Goal: Task Accomplishment & Management: Manage account settings

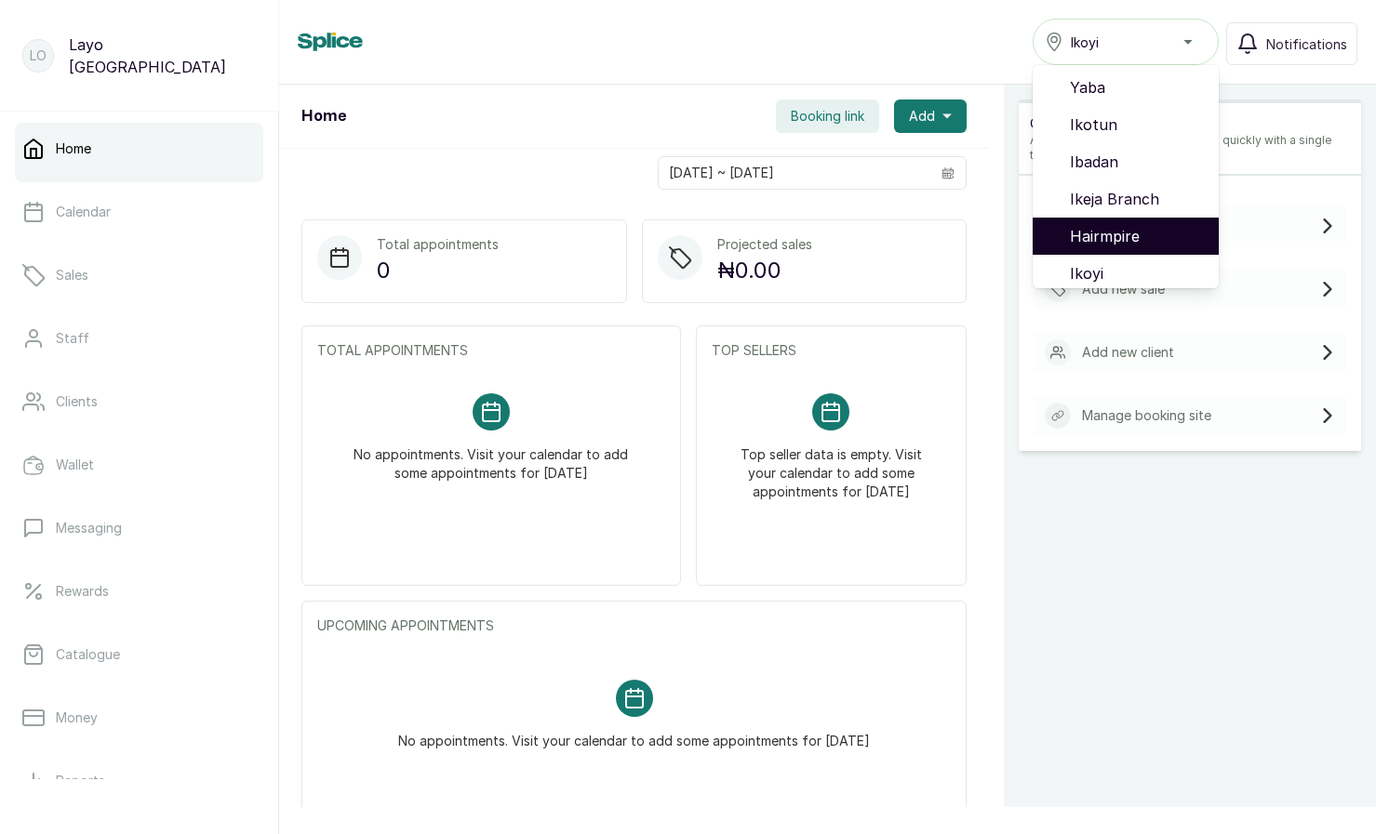
click at [1102, 236] on span "Hairmpire" at bounding box center [1137, 236] width 134 height 22
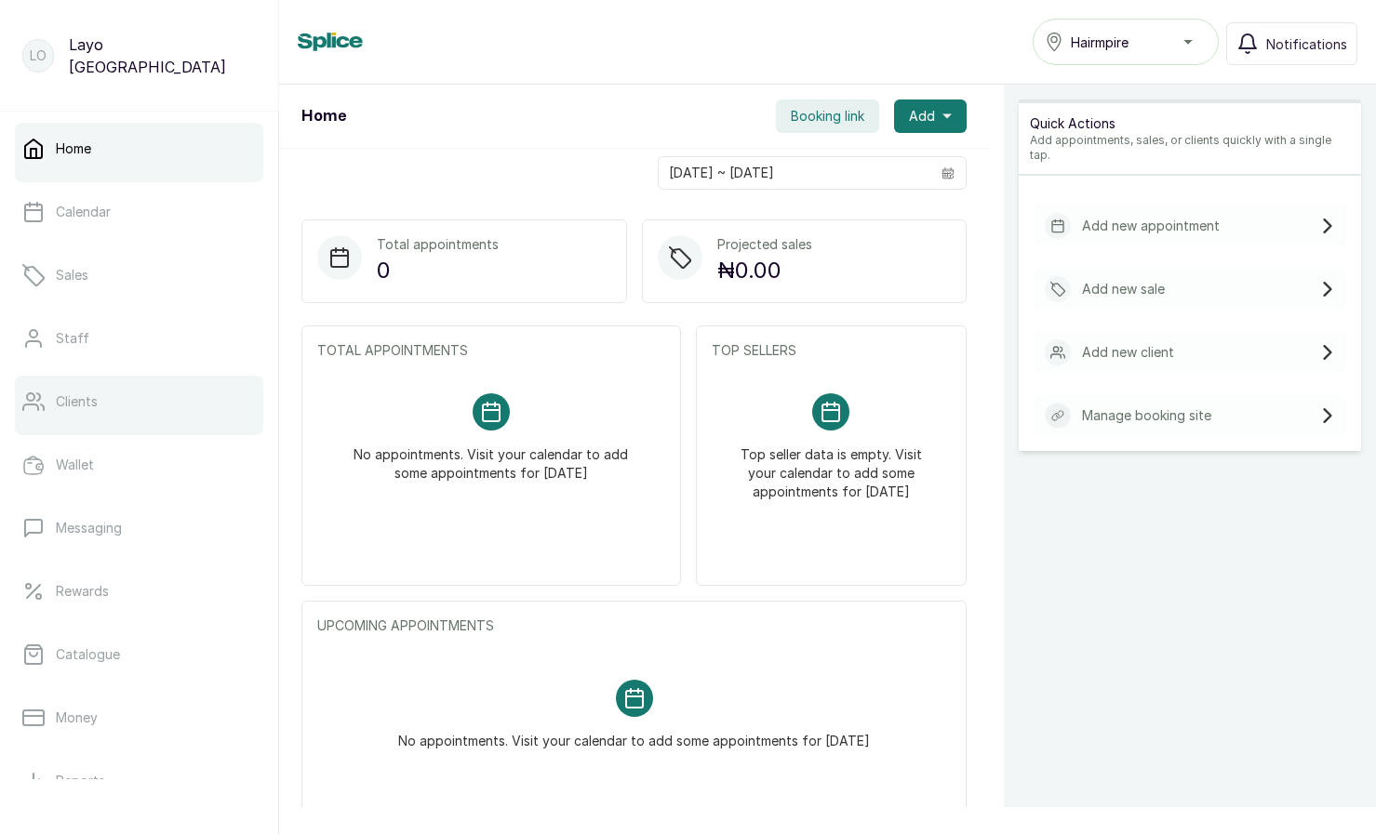
click at [119, 401] on link "Clients" at bounding box center [139, 402] width 248 height 52
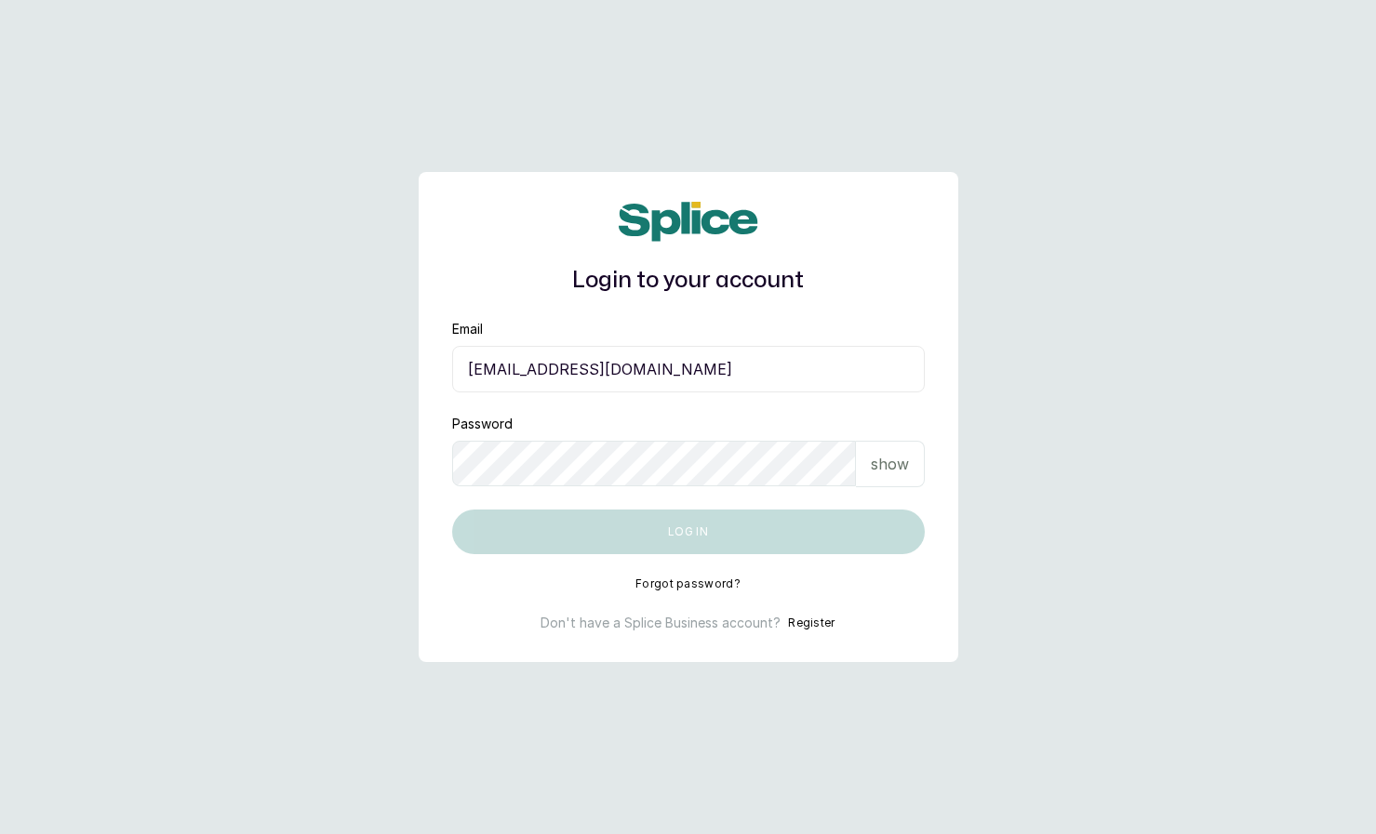
click at [652, 368] on input "layo@withsplice.com" at bounding box center [688, 369] width 473 height 47
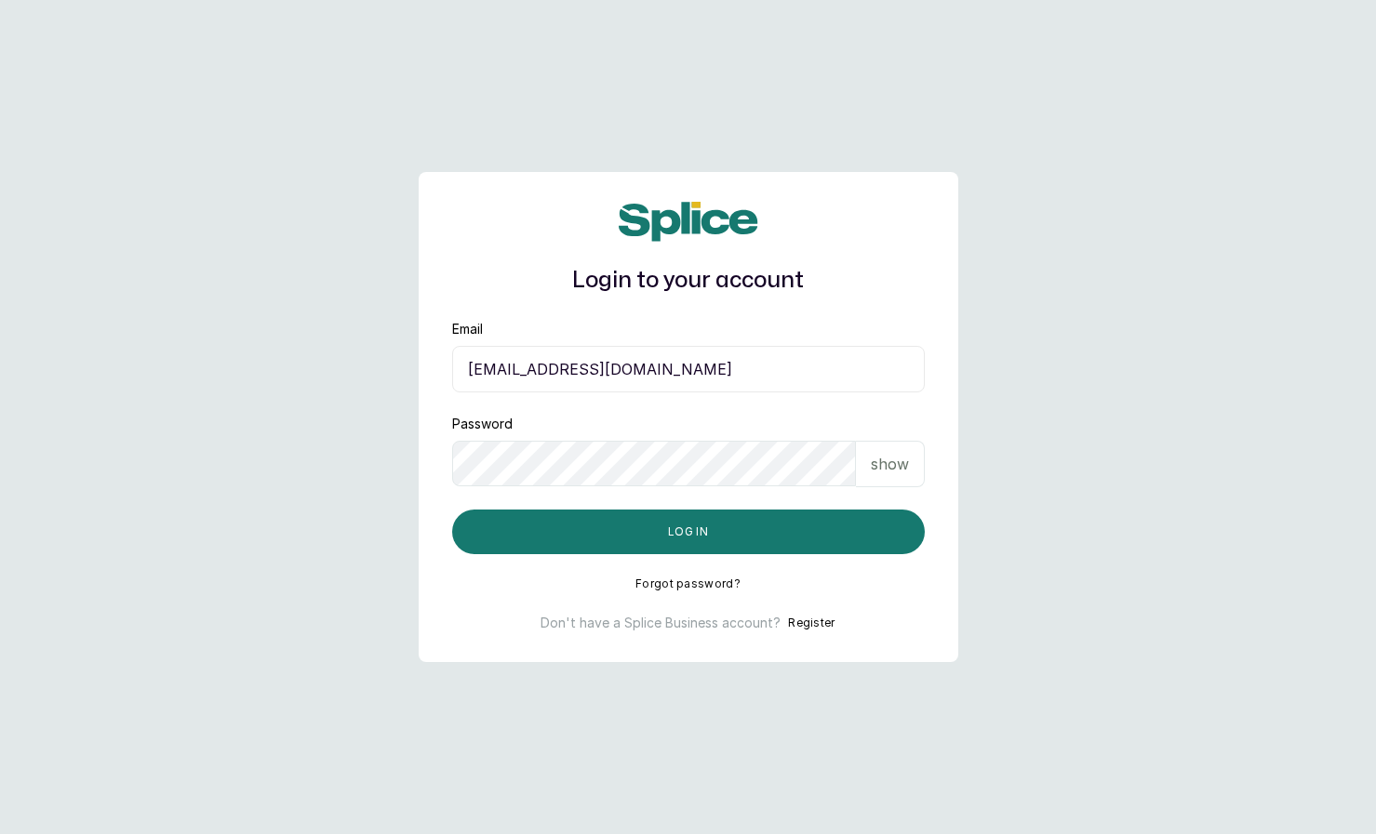
type input "eseefekodo025@gmail.com"
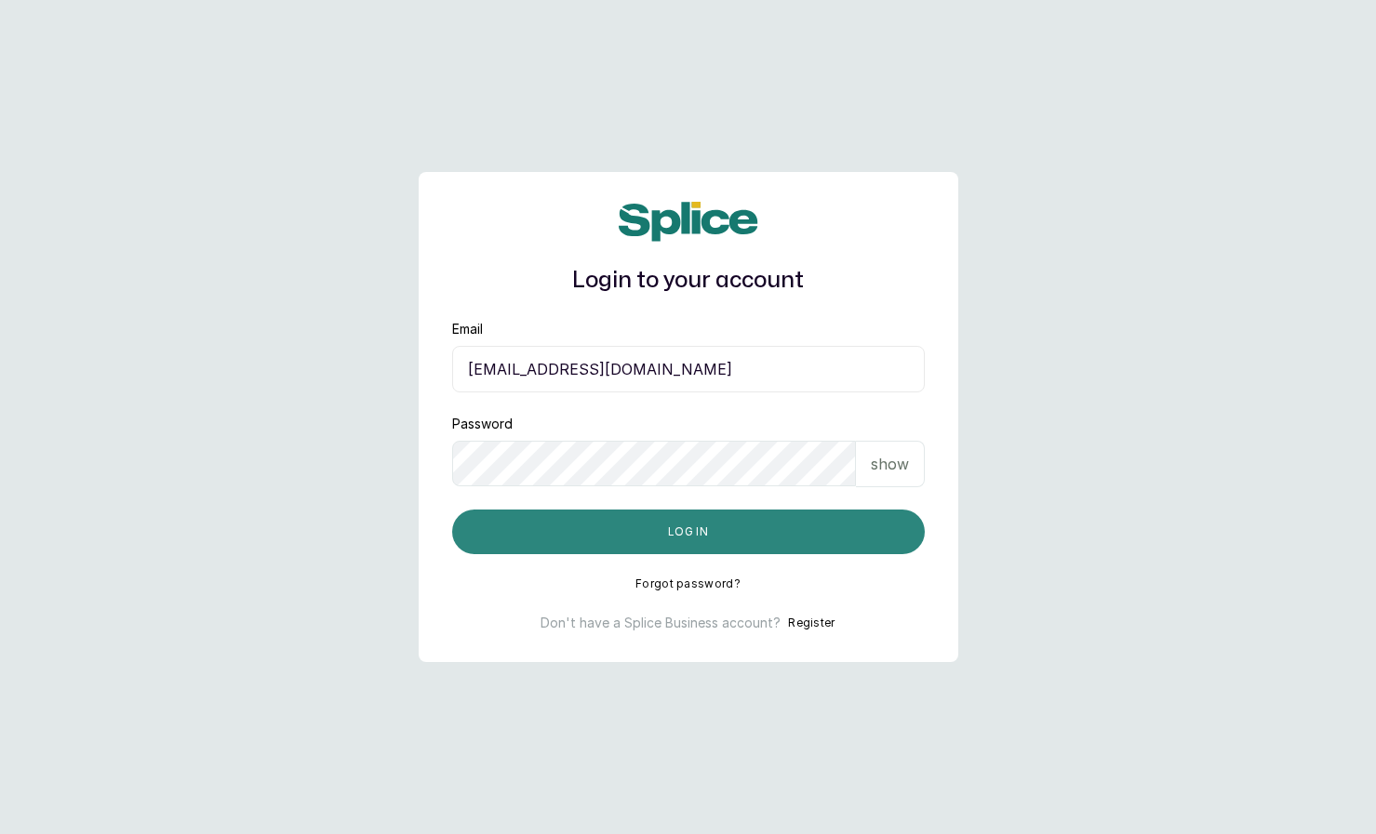
click at [629, 514] on button "Log in" at bounding box center [688, 532] width 473 height 45
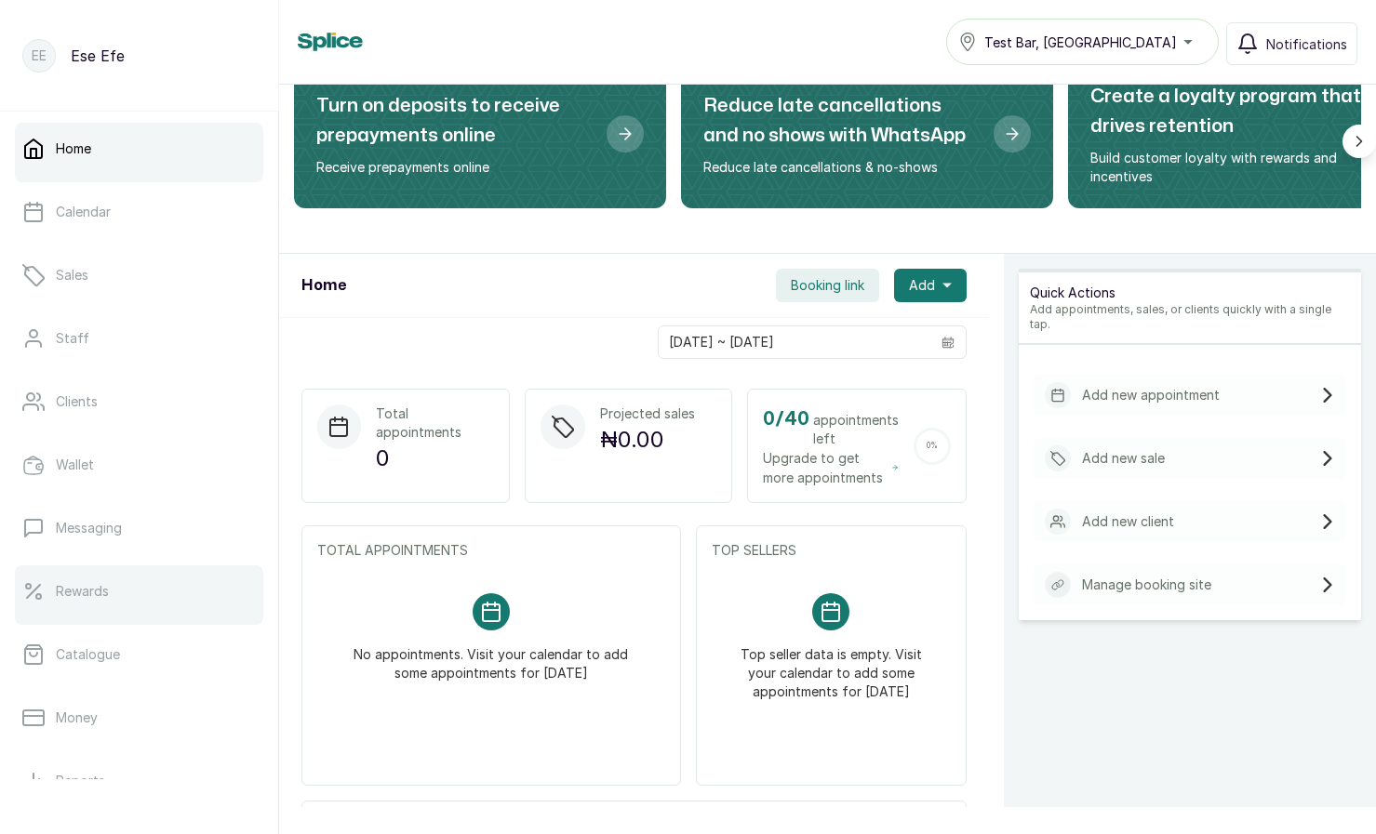
scroll to position [138, 0]
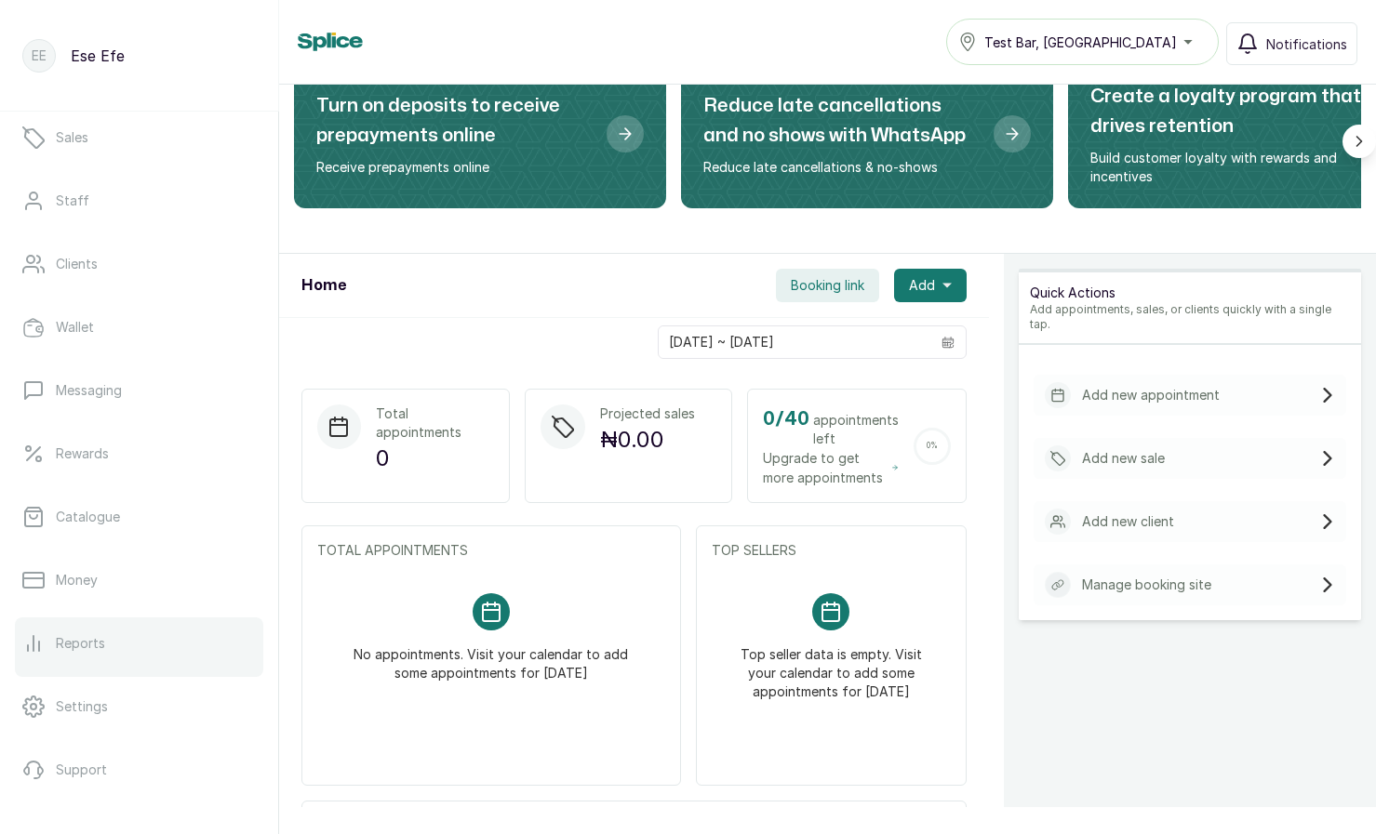
click at [119, 618] on link "Reports" at bounding box center [139, 644] width 248 height 52
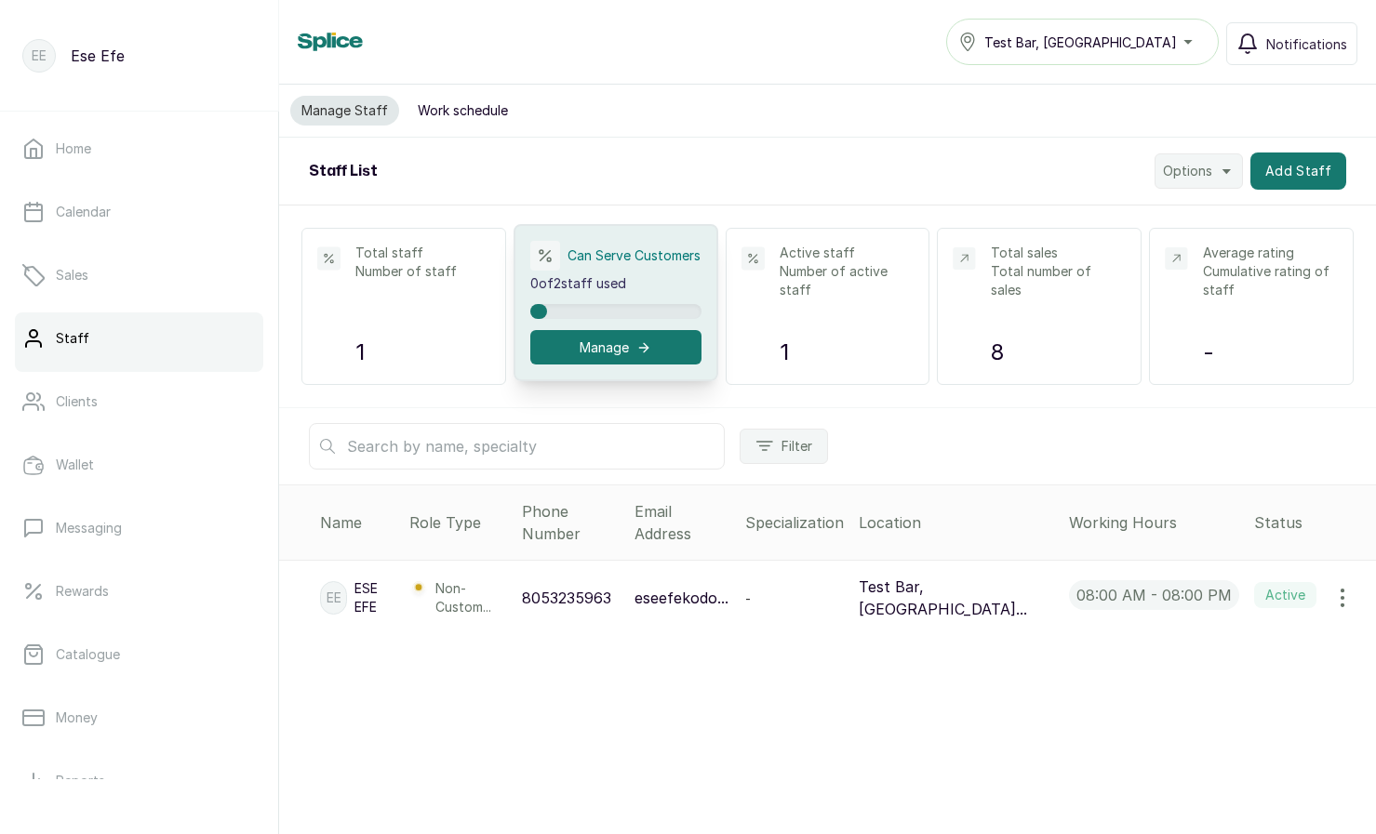
click at [581, 356] on button "Manage" at bounding box center [615, 347] width 171 height 34
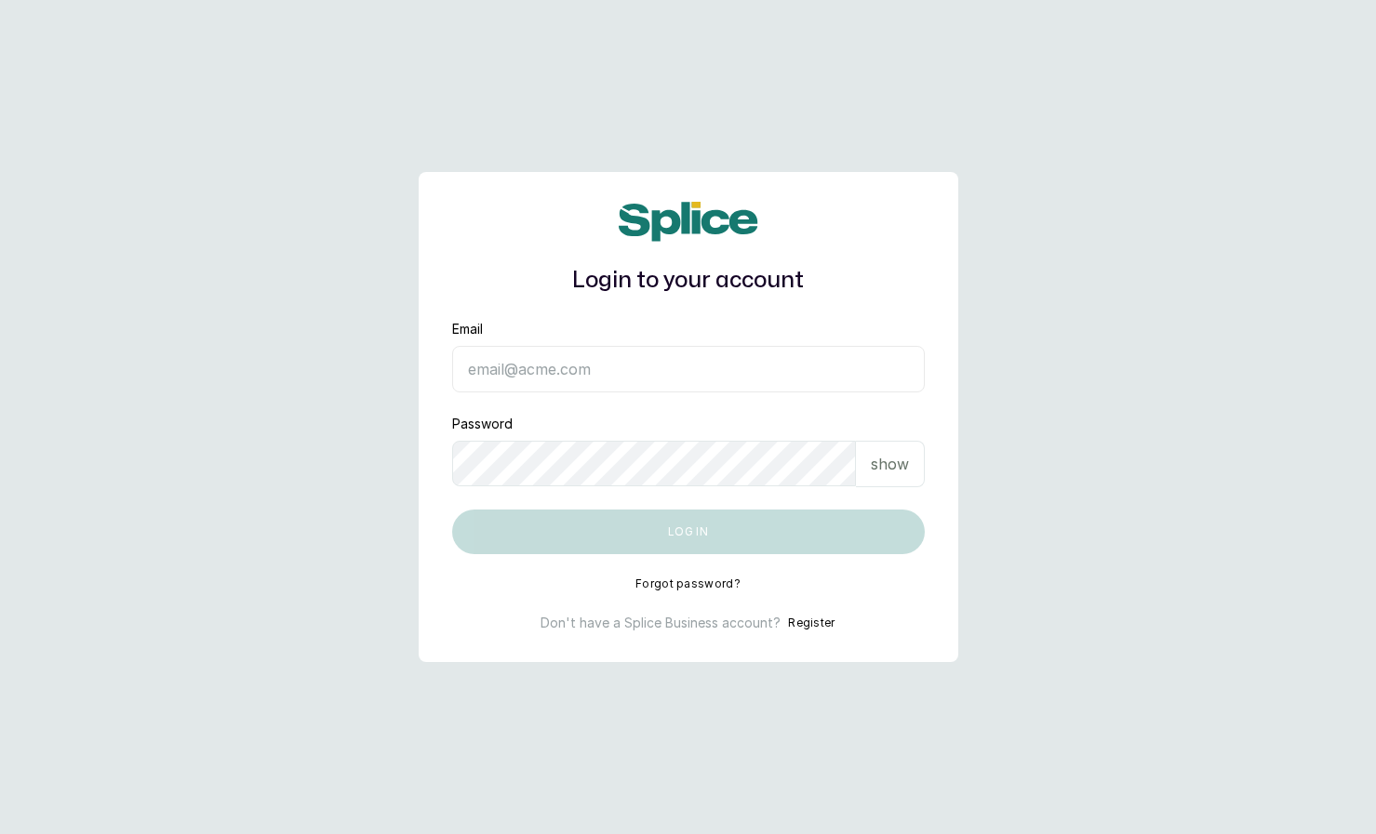
type input "[EMAIL_ADDRESS][DOMAIN_NAME]"
click at [555, 390] on input "[EMAIL_ADDRESS][DOMAIN_NAME]" at bounding box center [688, 369] width 473 height 47
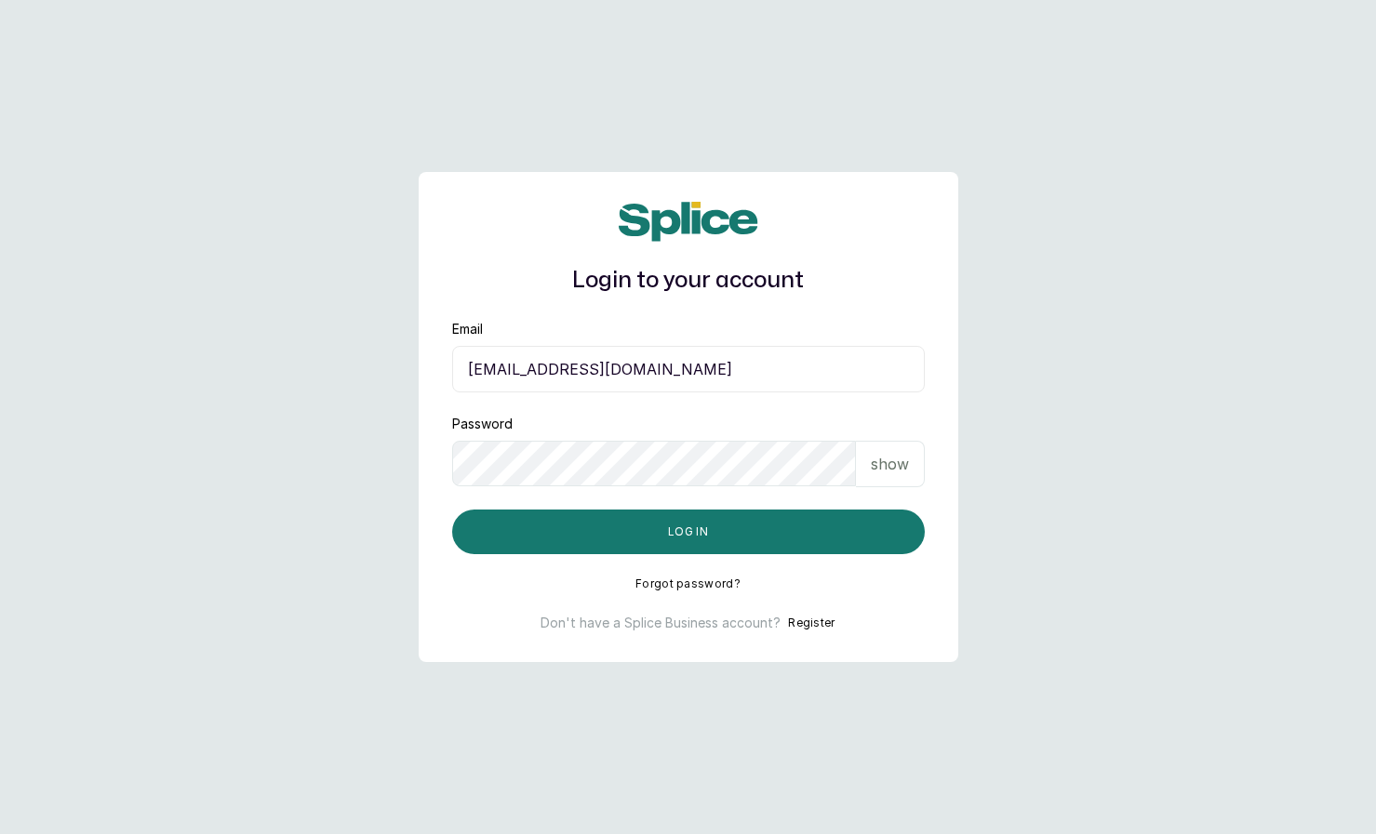
click at [552, 366] on input "[EMAIL_ADDRESS][DOMAIN_NAME]" at bounding box center [688, 369] width 473 height 47
click at [879, 468] on p "show" at bounding box center [890, 464] width 38 height 22
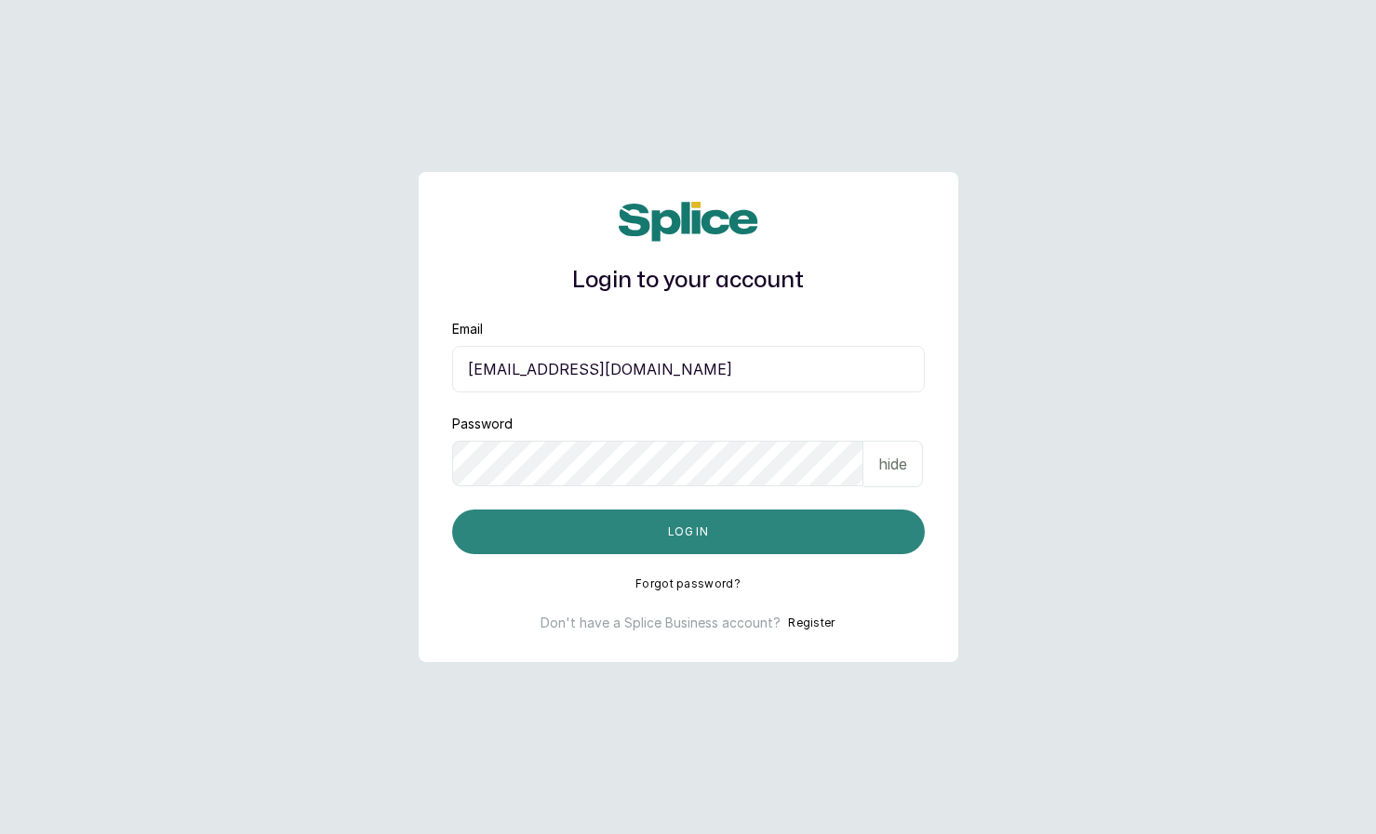
click at [579, 539] on button "Log in" at bounding box center [688, 532] width 473 height 45
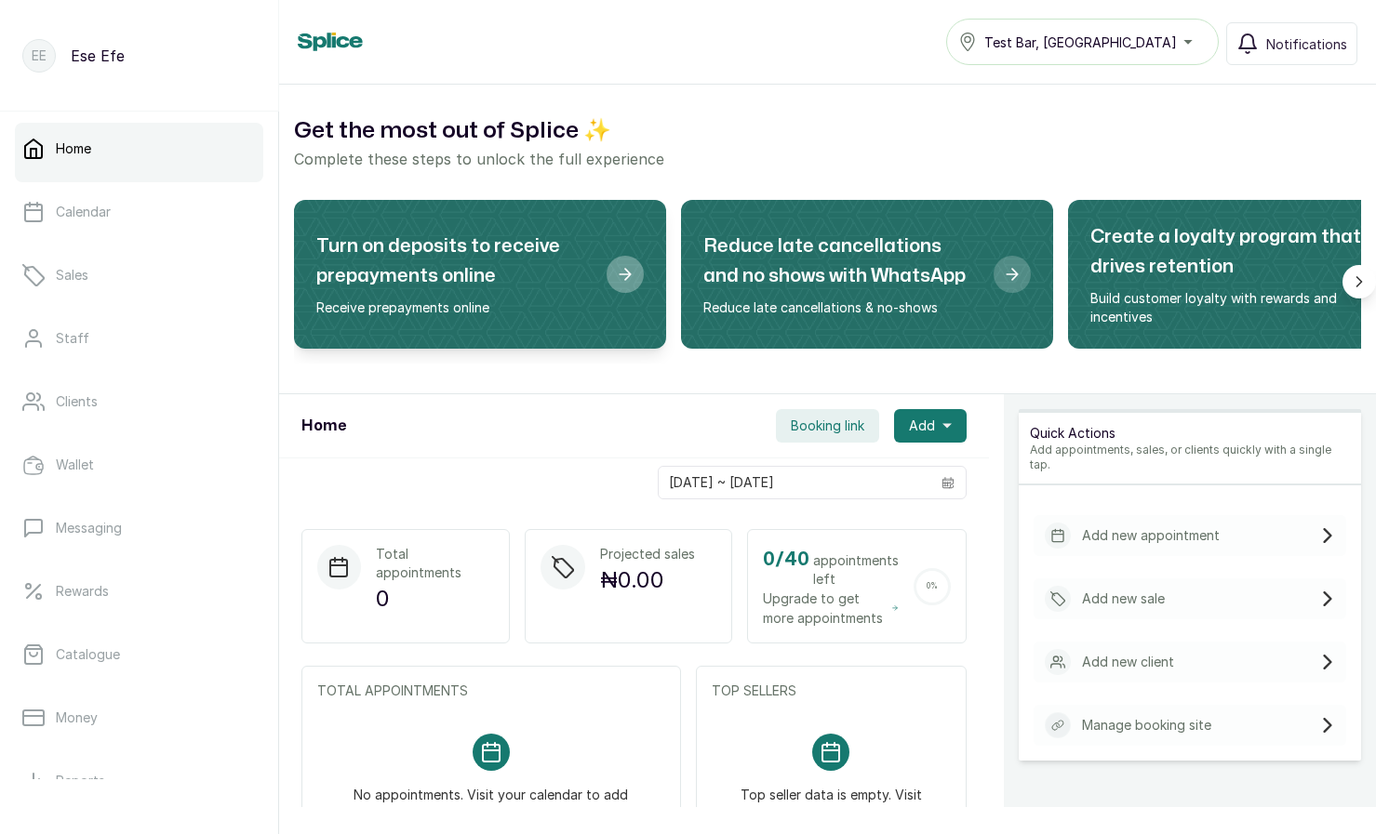
click at [616, 265] on icon "Turn on deposits to receive prepayments online" at bounding box center [625, 274] width 19 height 19
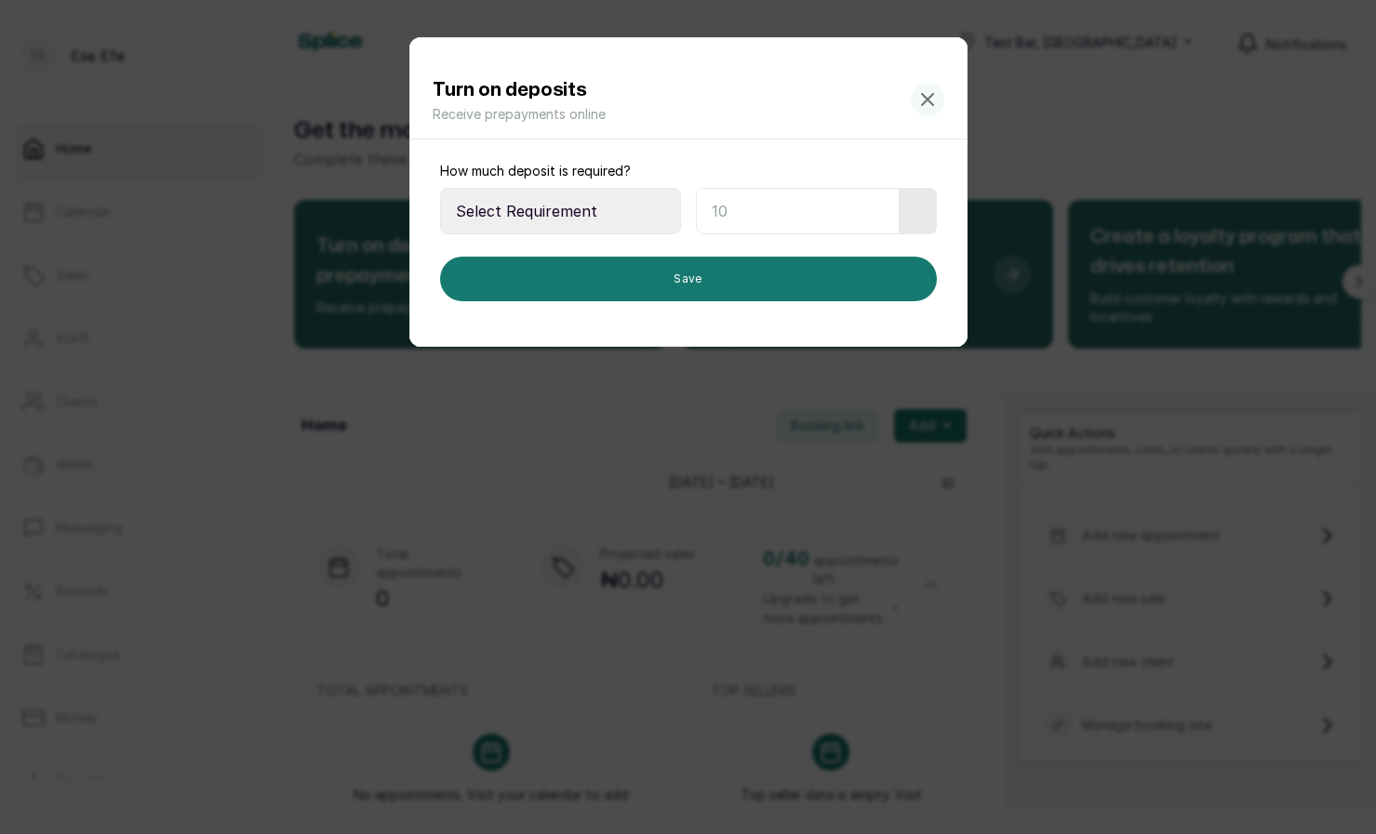
click at [566, 216] on select "Select Requirement Percentage Fixed Amount" at bounding box center [560, 211] width 241 height 47
select select "percentage"
click at [440, 188] on select "Select Requirement Percentage Fixed Amount" at bounding box center [560, 211] width 241 height 47
click at [708, 206] on input "text" at bounding box center [791, 211] width 191 height 47
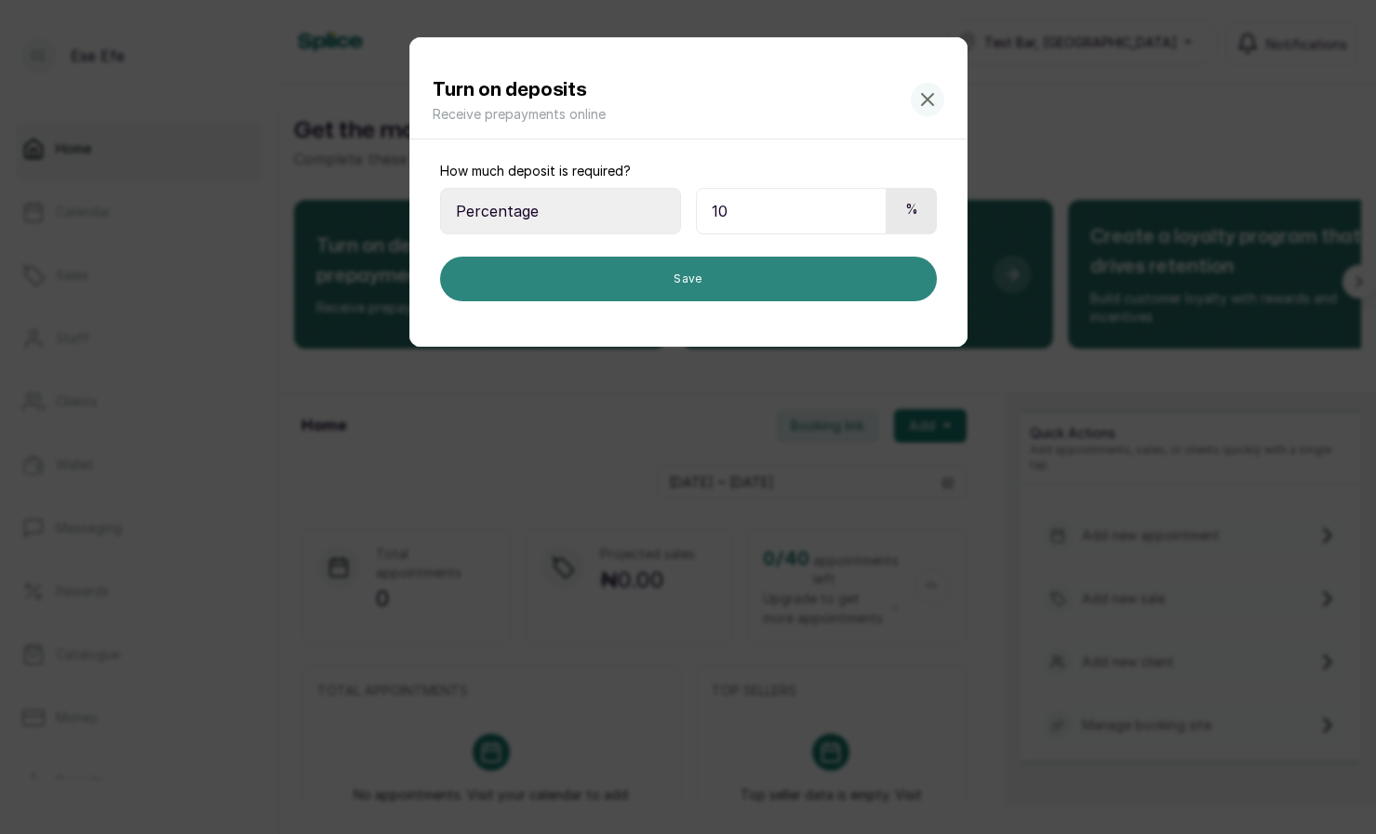
type input "10"
click at [714, 280] on button "Save" at bounding box center [688, 279] width 497 height 45
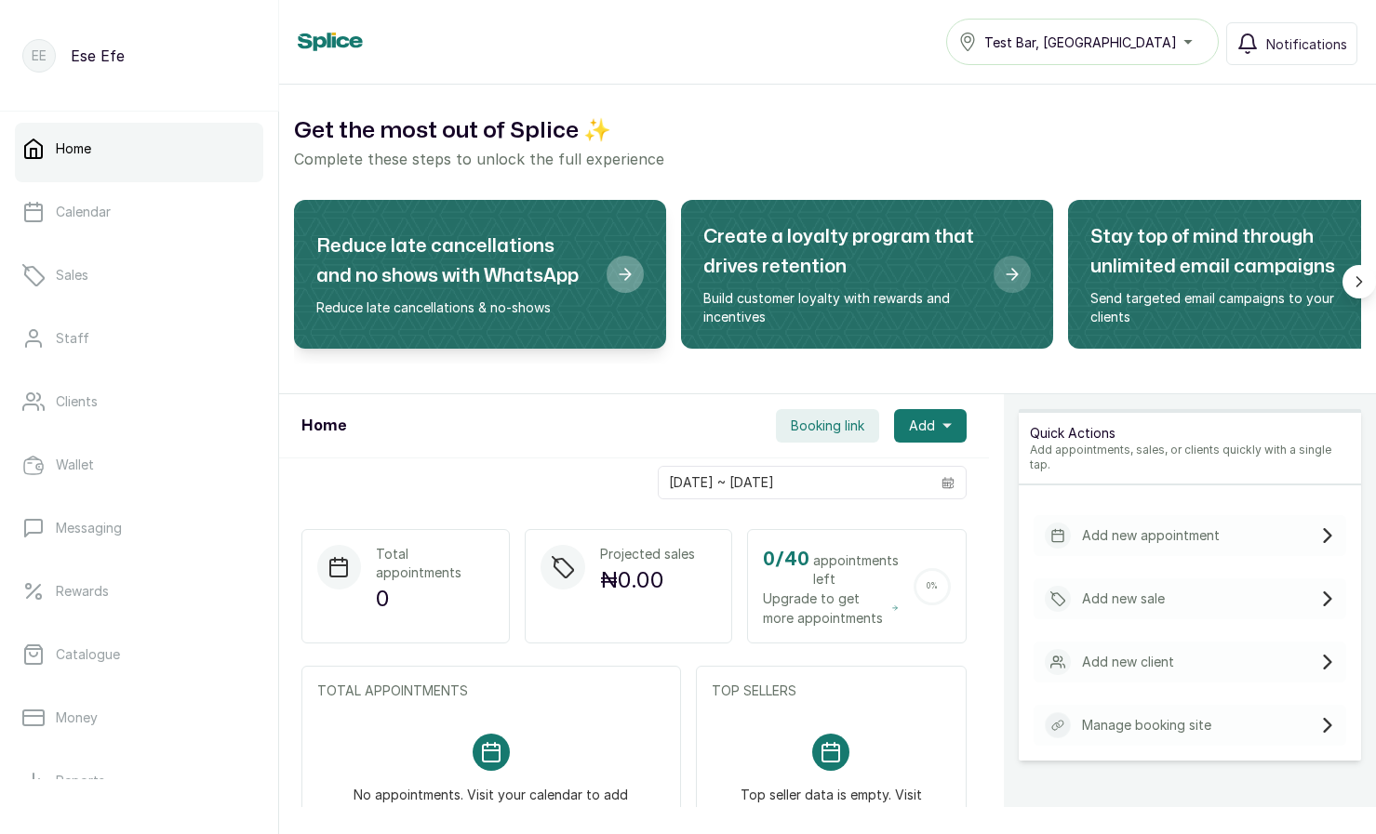
click at [611, 291] on div "Reduce late cancellations and no shows with WhatsApp" at bounding box center [624, 274] width 37 height 37
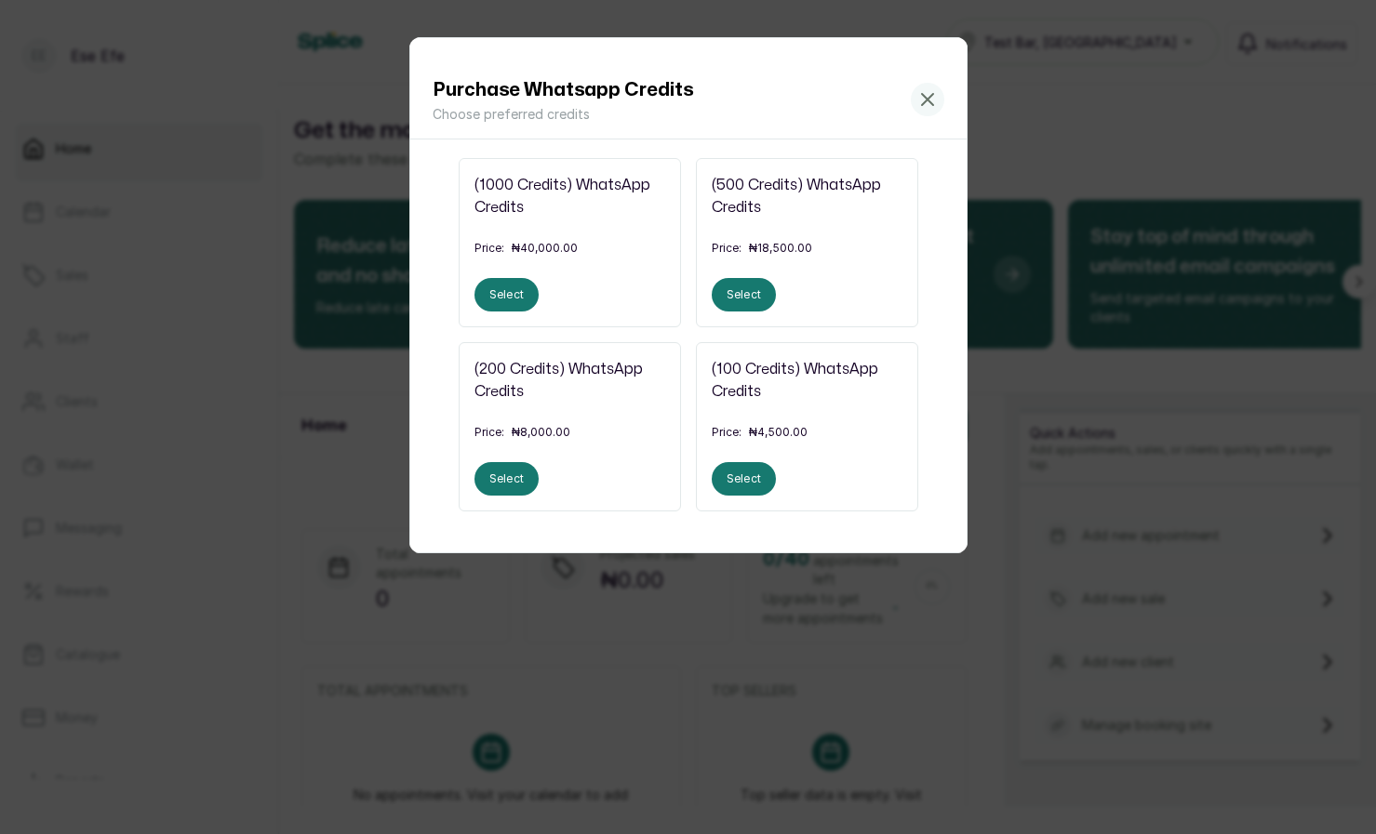
click at [1049, 319] on div "Purchase Whatsapp Credits Choose preferred credits (1000 Credits) WhatsApp Cred…" at bounding box center [688, 417] width 1376 height 834
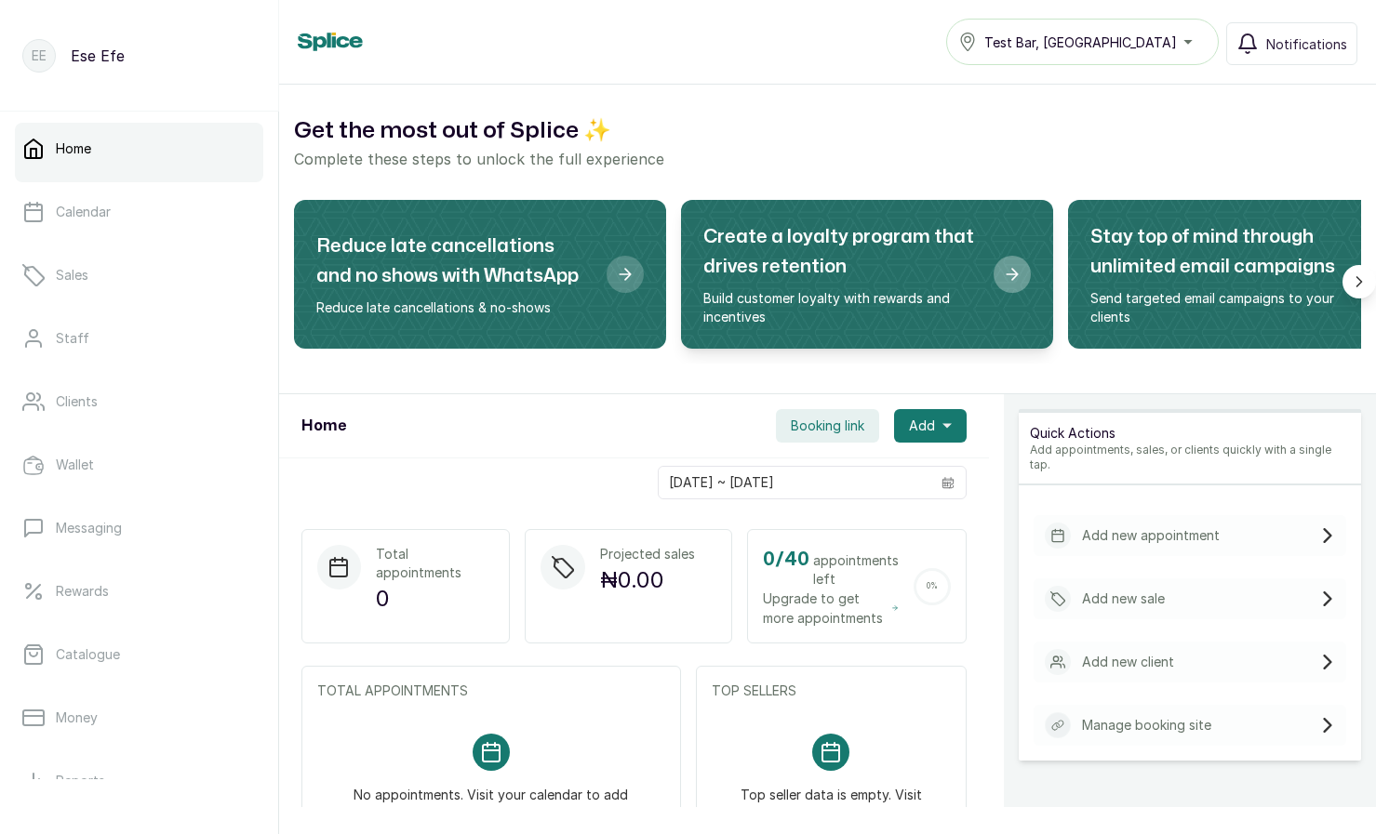
click at [874, 247] on h2 "Create a loyalty program that drives retention" at bounding box center [840, 252] width 275 height 60
